Goal: Task Accomplishment & Management: Use online tool/utility

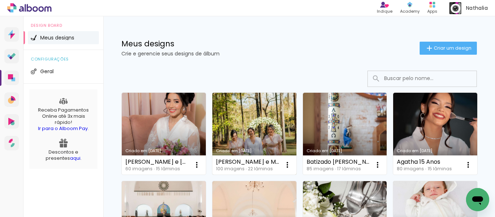
click at [277, 138] on link "Criado em [DATE]" at bounding box center [254, 134] width 84 height 82
